Goal: Task Accomplishment & Management: Manage account settings

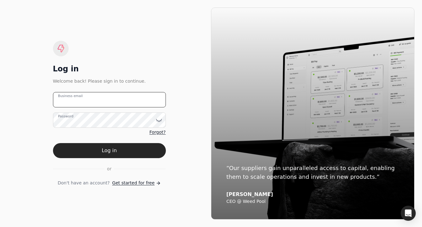
click at [135, 101] on email "Business email" at bounding box center [109, 99] width 113 height 15
type email "[EMAIL_ADDRESS][DOMAIN_NAME]"
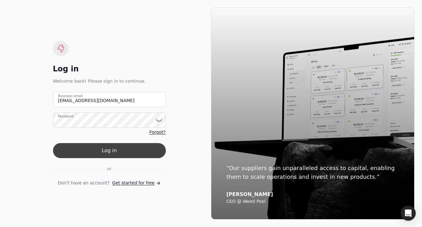
click at [151, 147] on button "Log in" at bounding box center [109, 150] width 113 height 15
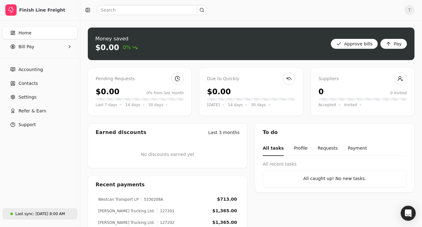
click at [47, 210] on div "Last sync: [DATE] 8:00 AM" at bounding box center [37, 214] width 55 height 11
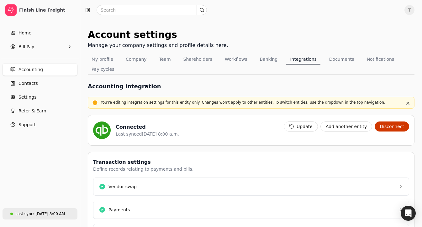
click at [37, 211] on div "Last sync: [DATE] 8:00 AM" at bounding box center [37, 214] width 55 height 11
click at [306, 126] on button "Update" at bounding box center [301, 127] width 34 height 10
click at [301, 127] on button "Update" at bounding box center [301, 127] width 34 height 10
click at [53, 209] on link "Last sync: [DATE] 8:00 AM" at bounding box center [40, 214] width 75 height 11
click at [312, 128] on button "Update" at bounding box center [301, 127] width 34 height 10
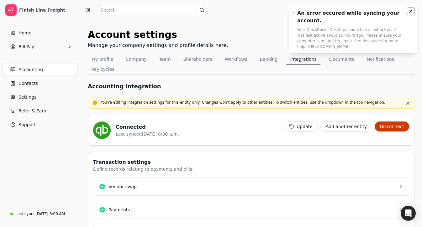
click at [410, 12] on icon "Notifications (F8)" at bounding box center [411, 11] width 3 height 3
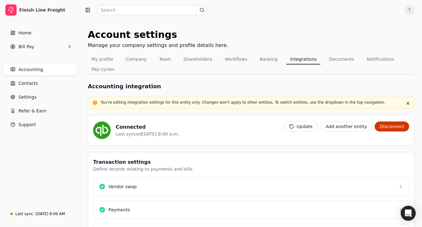
click at [50, 66] on link "Accounting" at bounding box center [40, 69] width 75 height 13
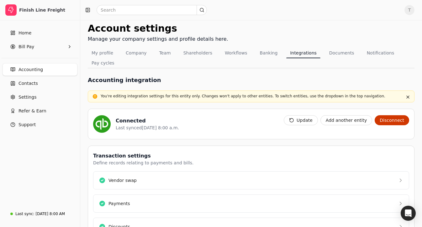
scroll to position [18, 0]
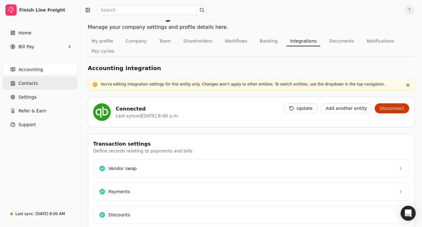
click at [36, 82] on span "Contacts" at bounding box center [28, 83] width 19 height 7
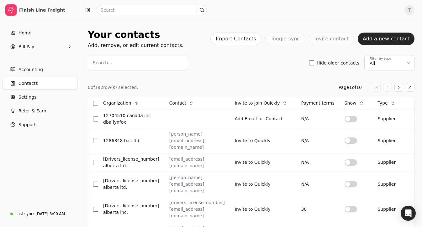
click at [409, 13] on span "T" at bounding box center [410, 10] width 10 height 10
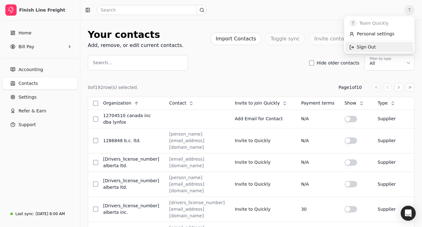
click at [381, 47] on link "Sign Out" at bounding box center [380, 47] width 68 height 10
